Goal: Communication & Community: Answer question/provide support

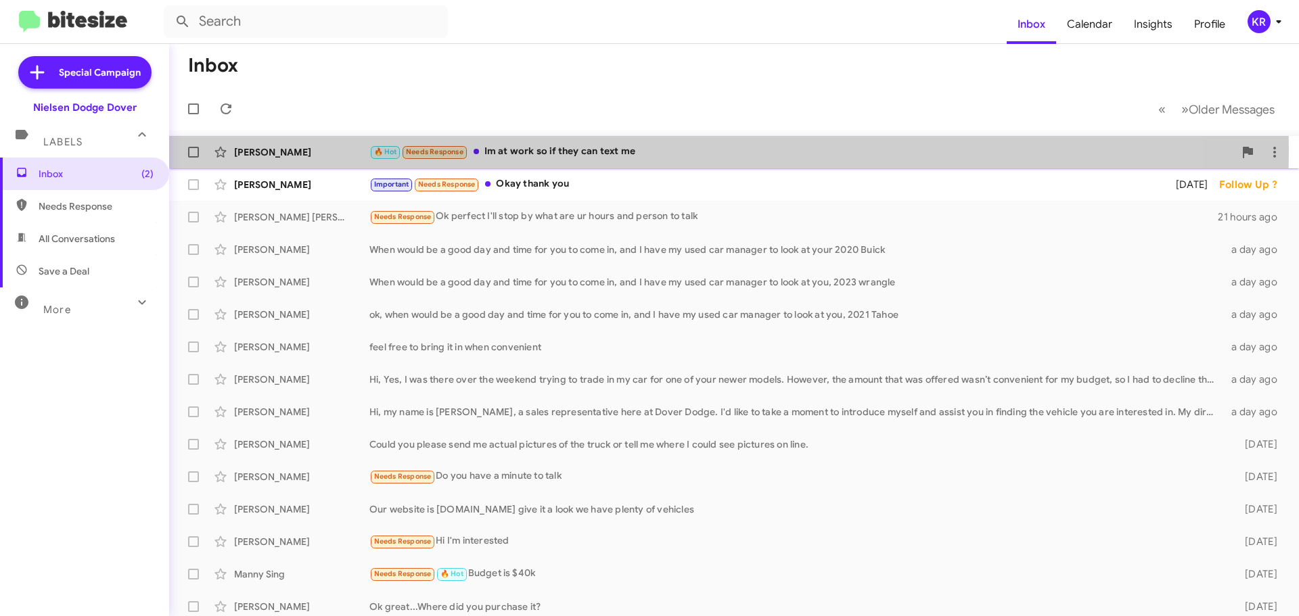
click at [558, 151] on div "🔥 Hot Needs Response Im at work so if they can text me" at bounding box center [801, 152] width 865 height 16
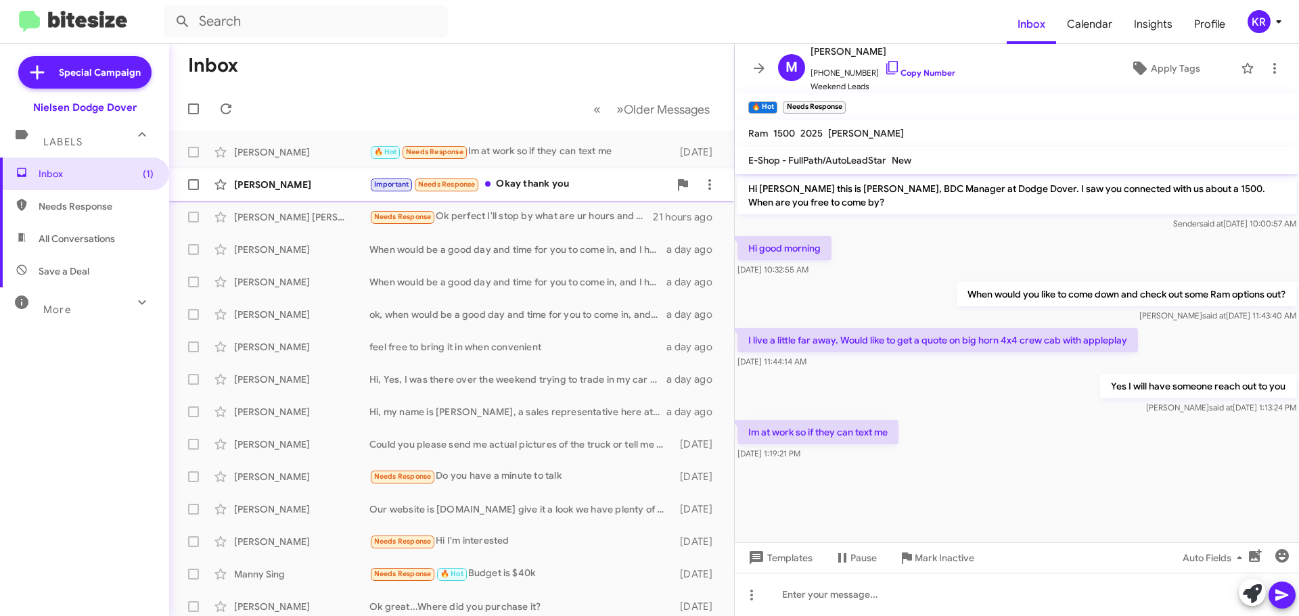
click at [538, 184] on div "Important Needs Response Okay thank you" at bounding box center [519, 185] width 300 height 16
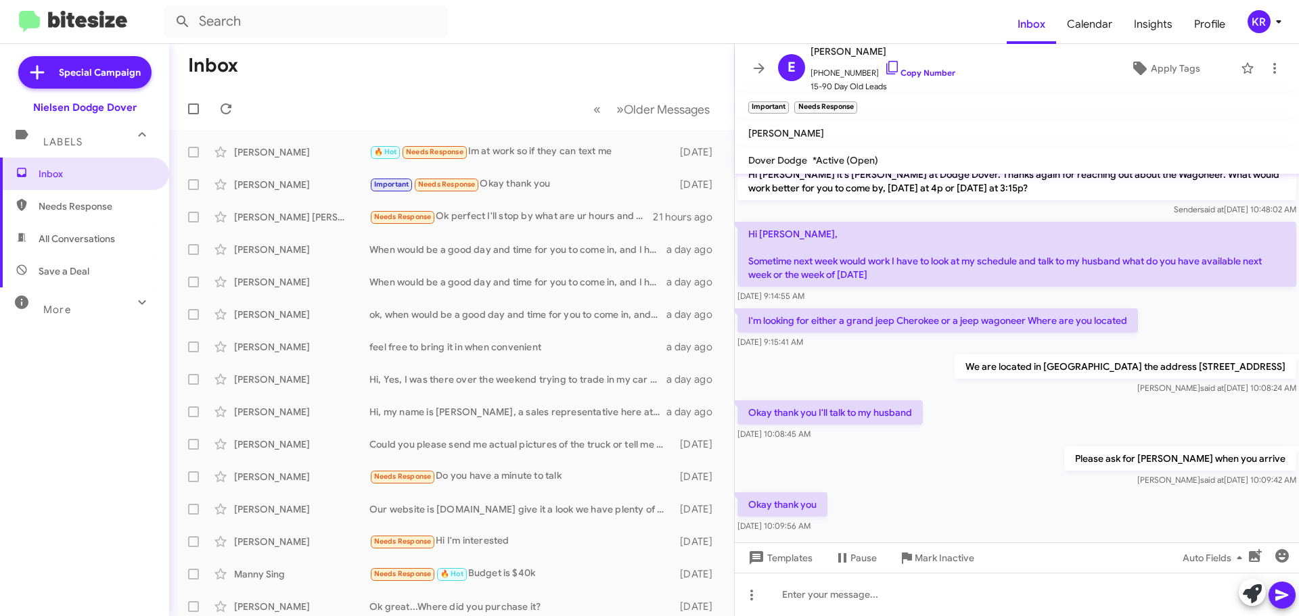
click at [405, 62] on mat-toolbar-row "Inbox" at bounding box center [451, 65] width 565 height 43
click at [91, 240] on span "All Conversations" at bounding box center [77, 239] width 76 height 14
type input "in:all-conversations"
